Goal: Task Accomplishment & Management: Manage account settings

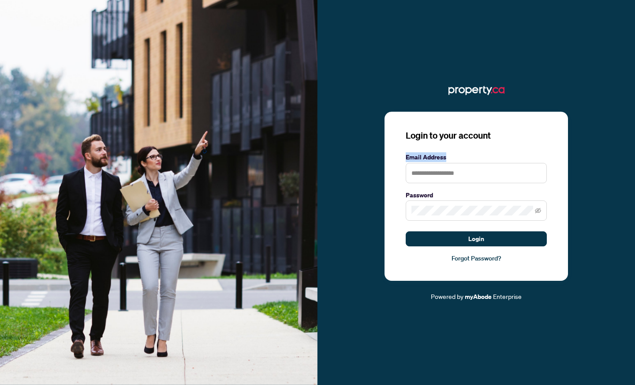
drag, startPoint x: 472, startPoint y: 154, endPoint x: 463, endPoint y: 174, distance: 21.5
click at [469, 157] on div "Login to your account Email Address Password Login Forgot Password?" at bounding box center [476, 196] width 183 height 169
click at [463, 174] on input "text" at bounding box center [476, 173] width 141 height 20
click at [461, 174] on input "text" at bounding box center [476, 173] width 141 height 20
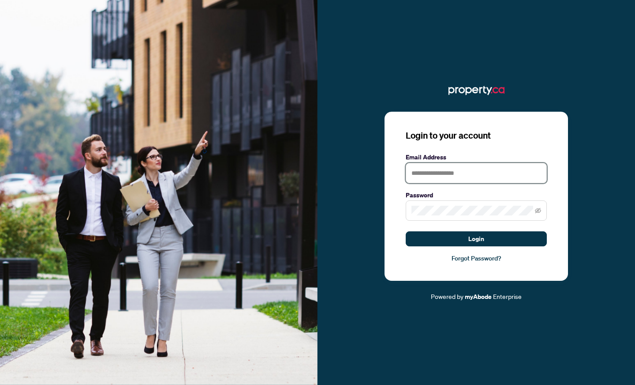
click at [462, 174] on input "text" at bounding box center [476, 173] width 141 height 20
drag, startPoint x: 462, startPoint y: 174, endPoint x: 378, endPoint y: 139, distance: 90.2
click at [459, 172] on input "text" at bounding box center [476, 173] width 141 height 20
